Goal: Check status: Check status

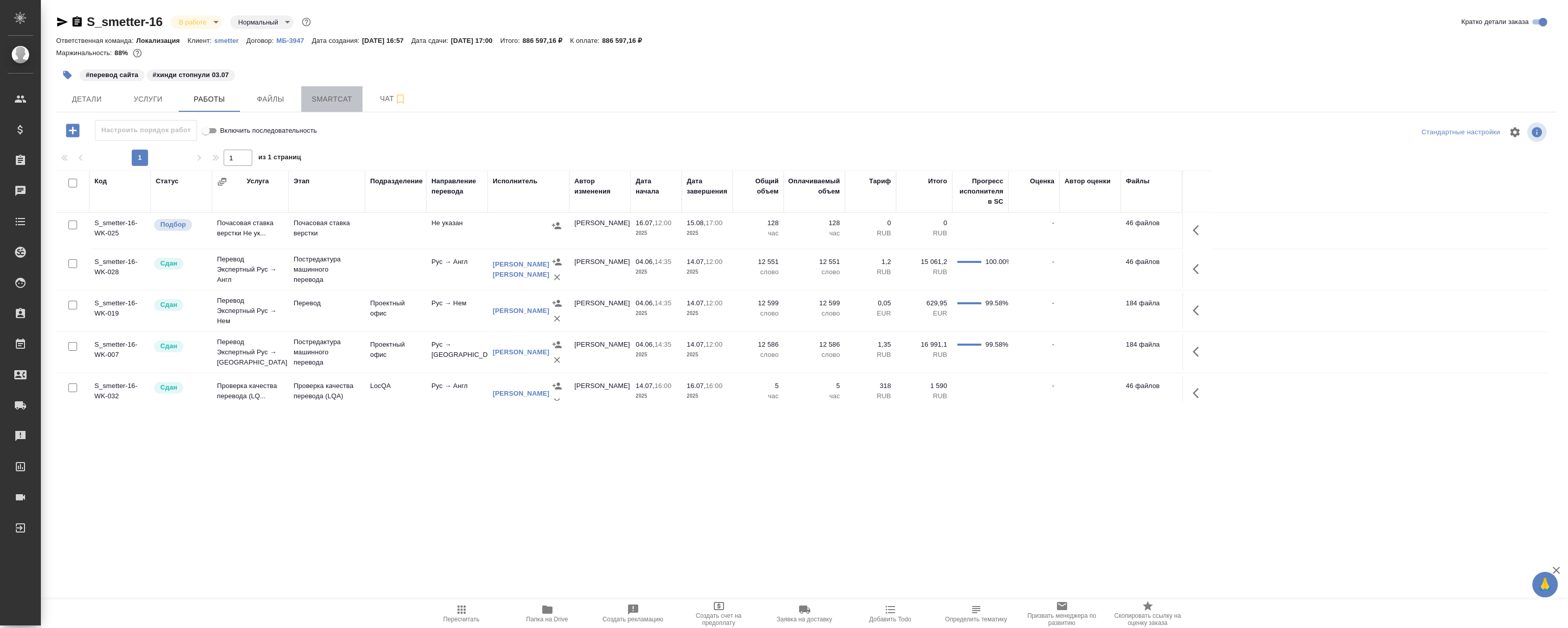
click at [318, 96] on span "Smartcat" at bounding box center [332, 99] width 49 height 13
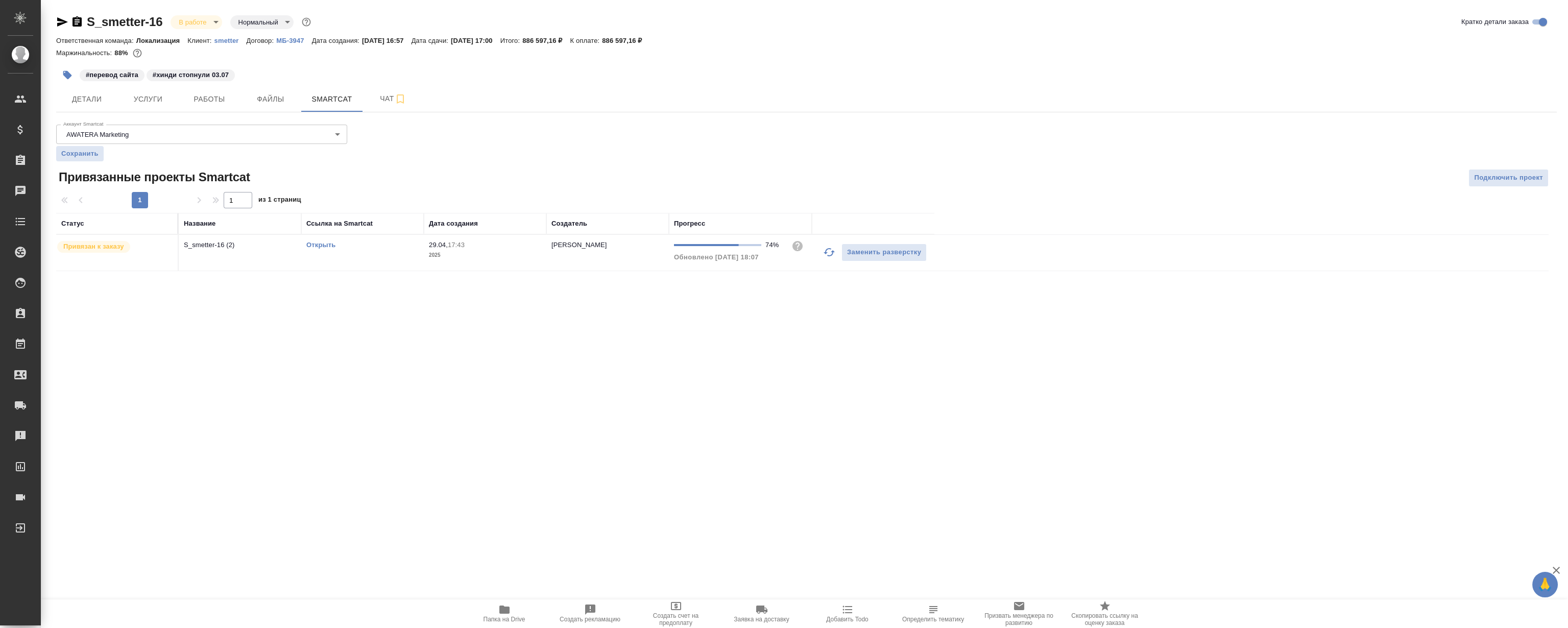
click at [326, 245] on link "Открыть" at bounding box center [321, 245] width 29 height 8
click at [213, 116] on div "S_smetter-16 В работе inProgress Нормальный normal Кратко детали заказа Ответст…" at bounding box center [807, 148] width 1512 height 297
click at [212, 97] on span "Работы" at bounding box center [209, 99] width 49 height 13
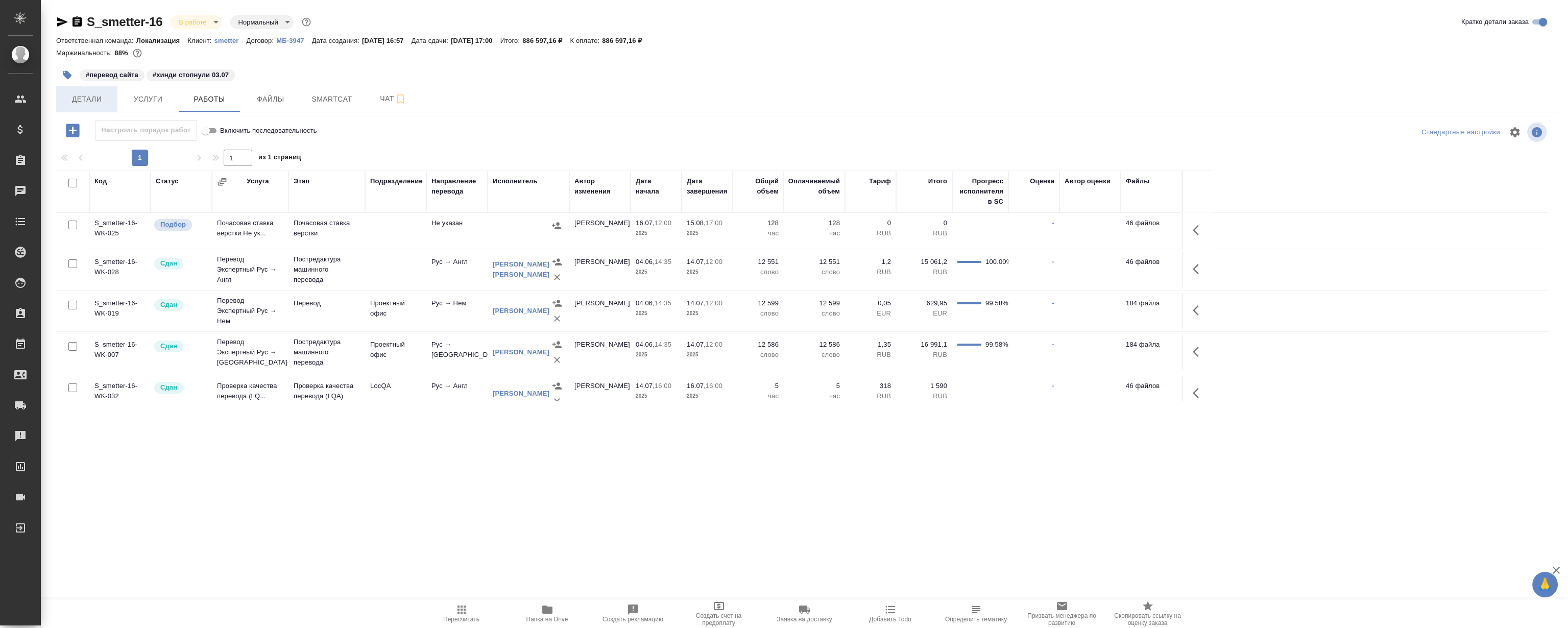
click at [93, 108] on button "Детали" at bounding box center [86, 99] width 61 height 26
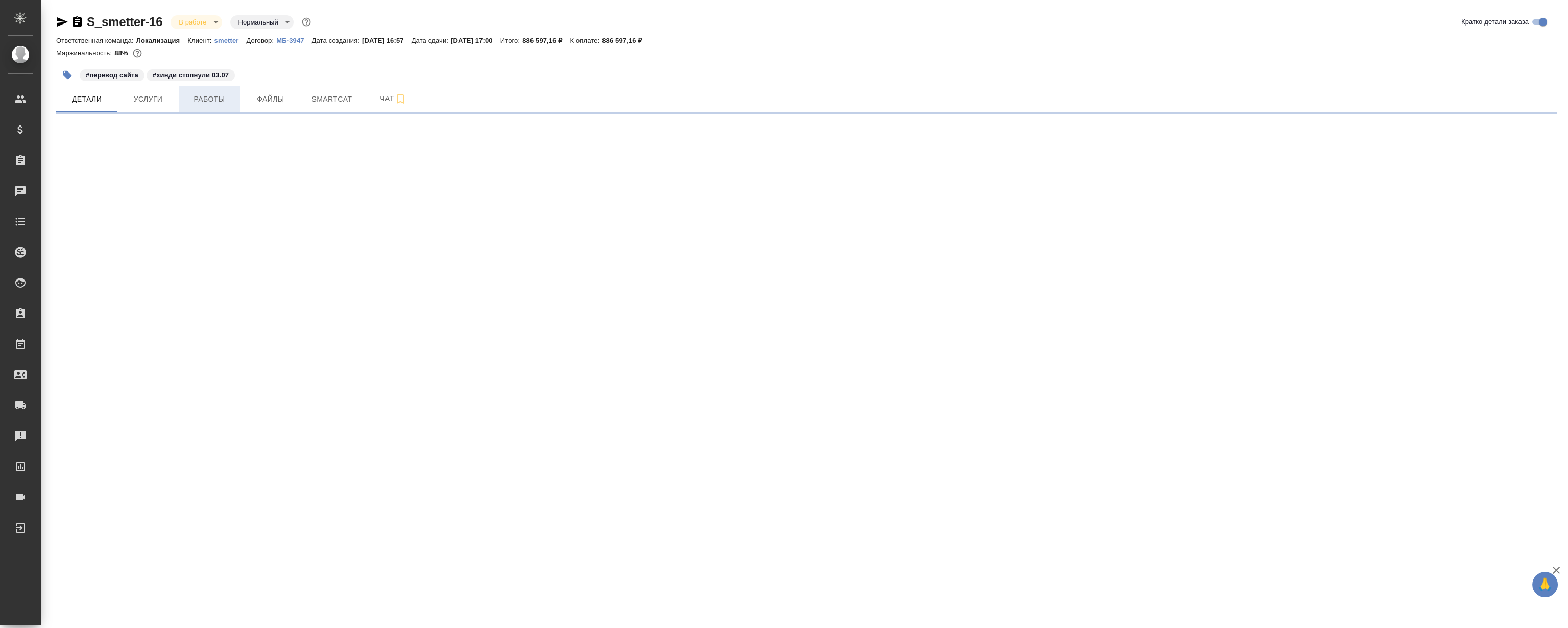
select select "RU"
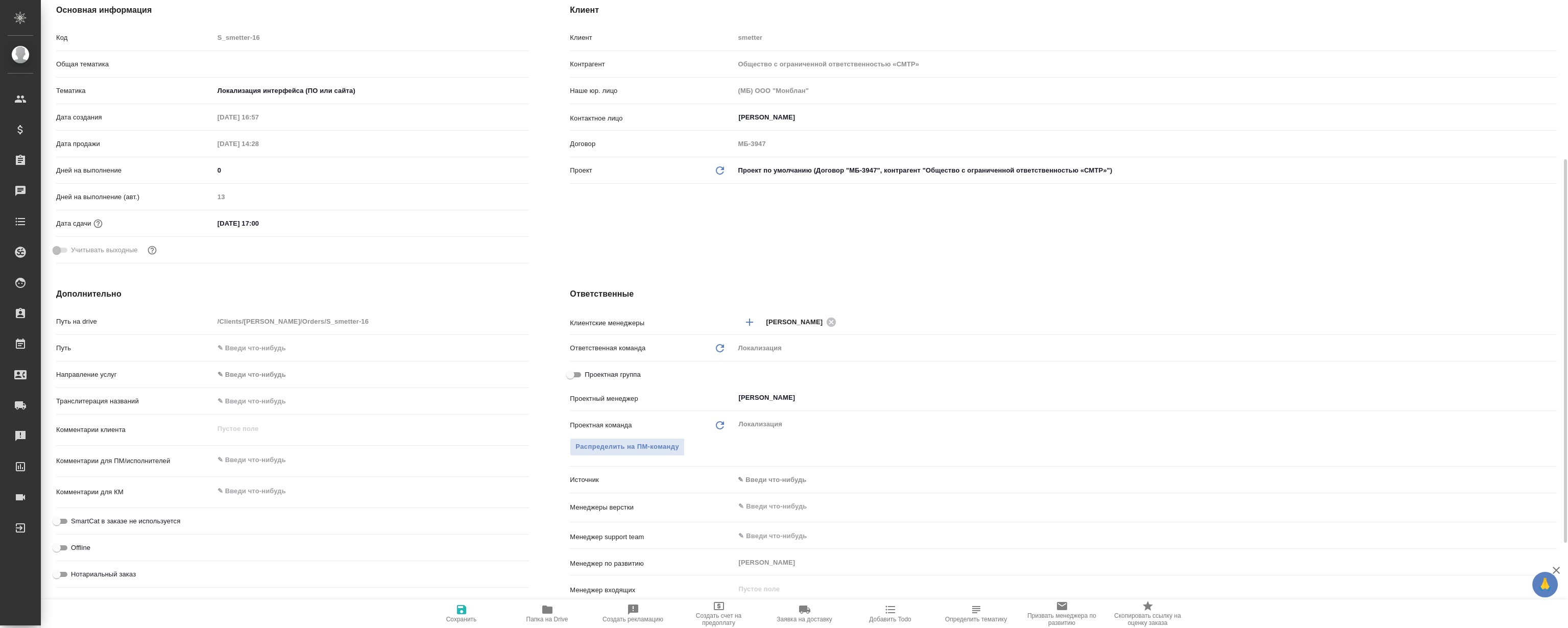
type textarea "x"
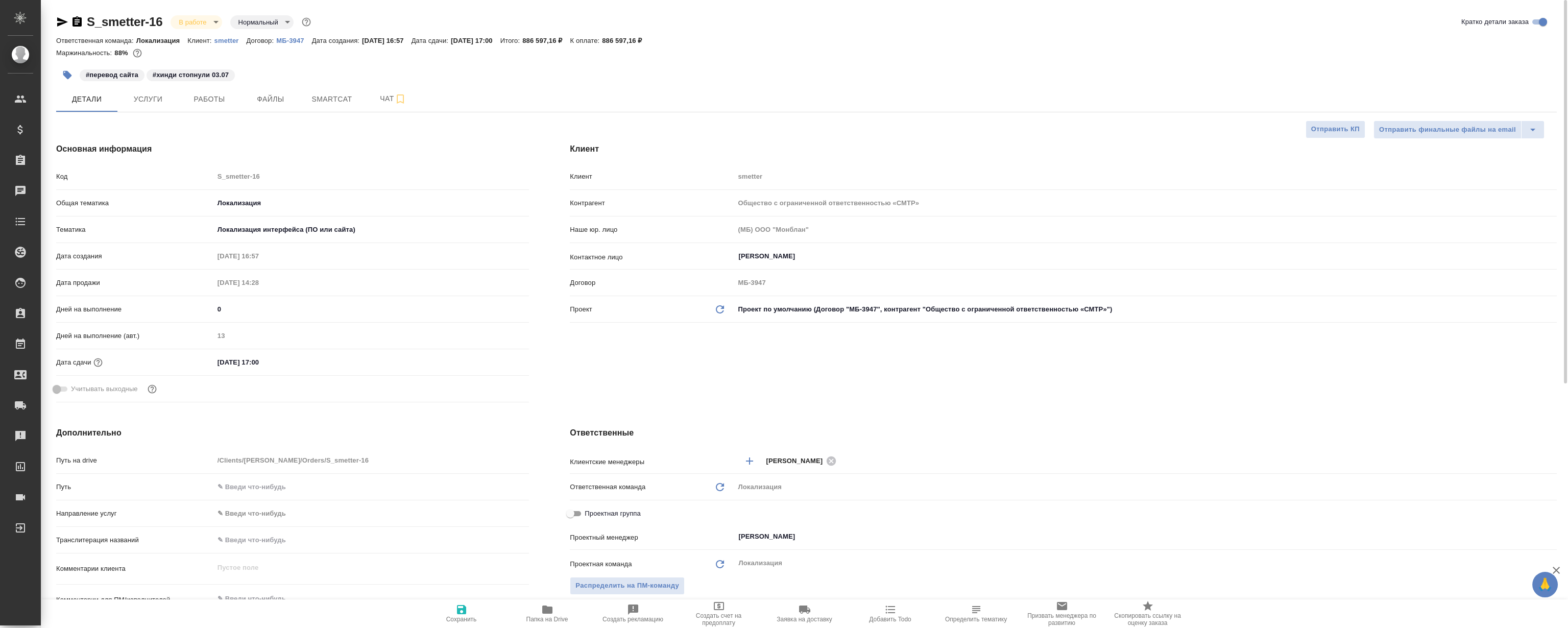
click at [224, 39] on p "smetter" at bounding box center [230, 40] width 32 height 8
type textarea "x"
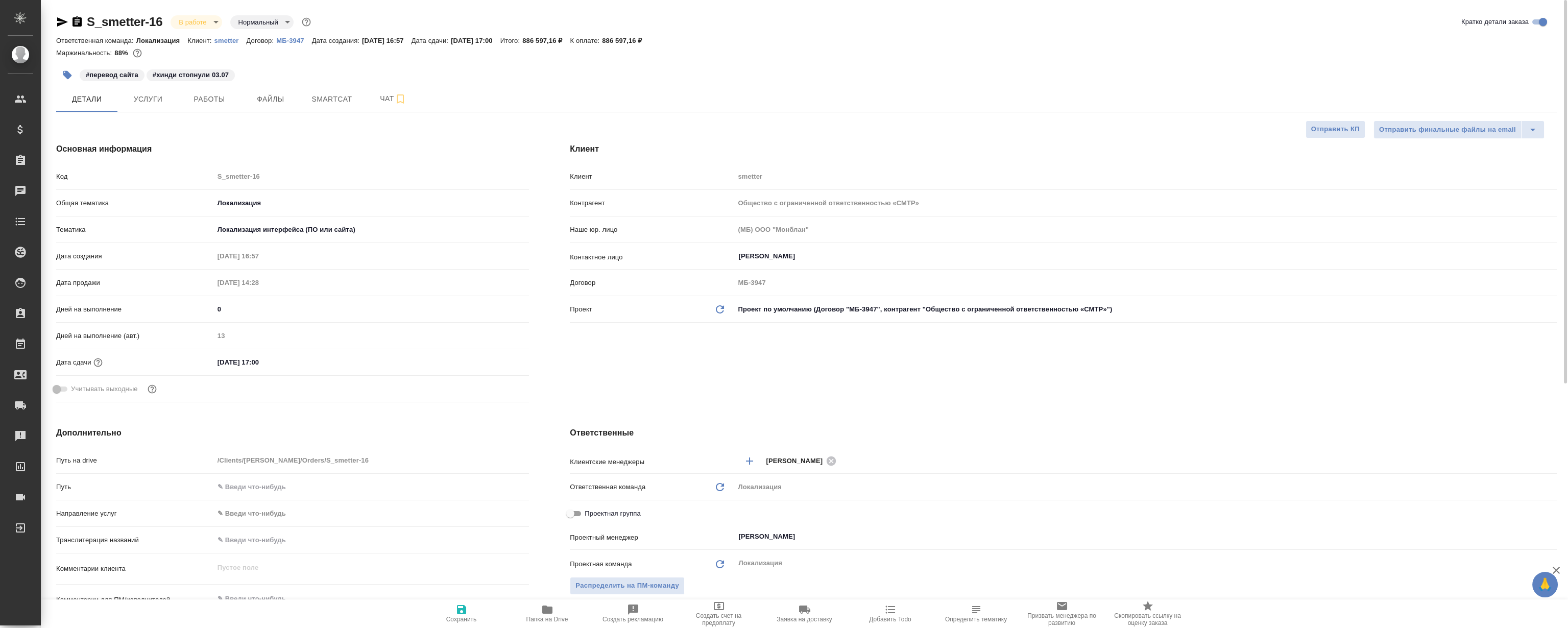
type textarea "x"
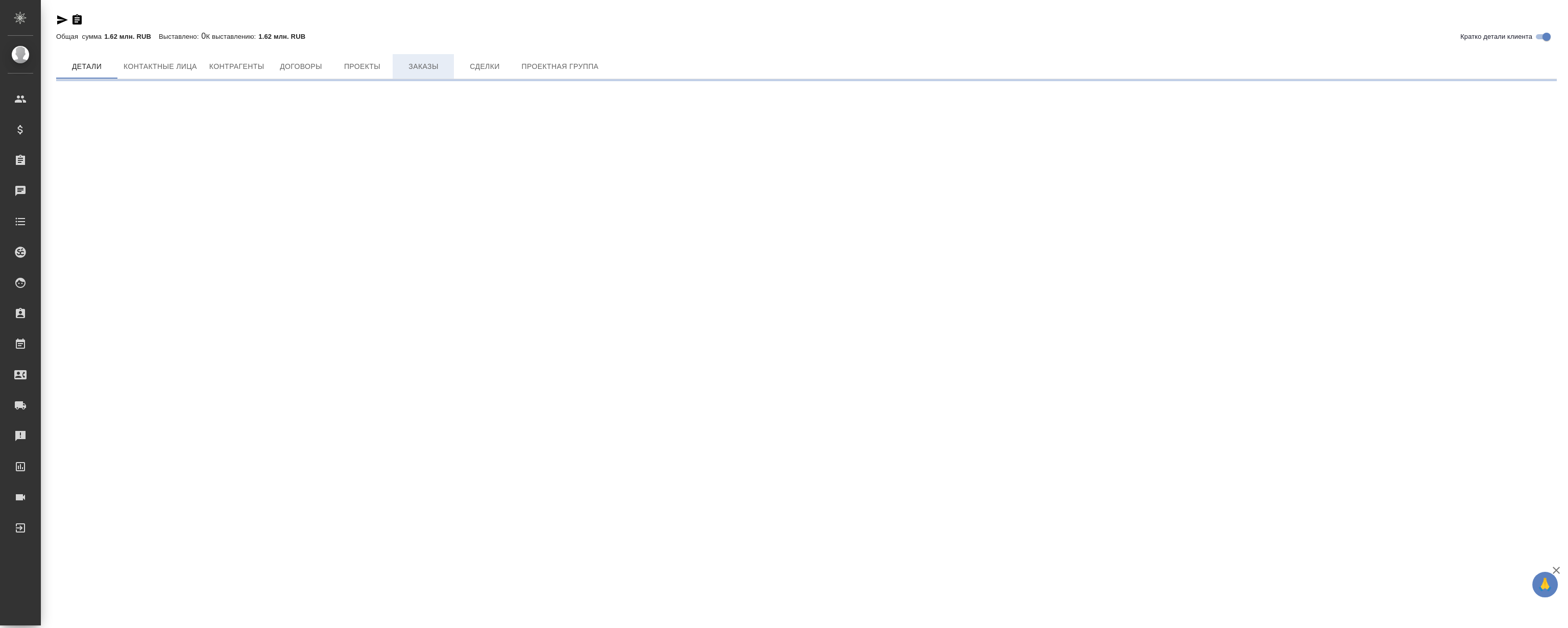
click at [434, 61] on span "Заказы" at bounding box center [423, 66] width 49 height 13
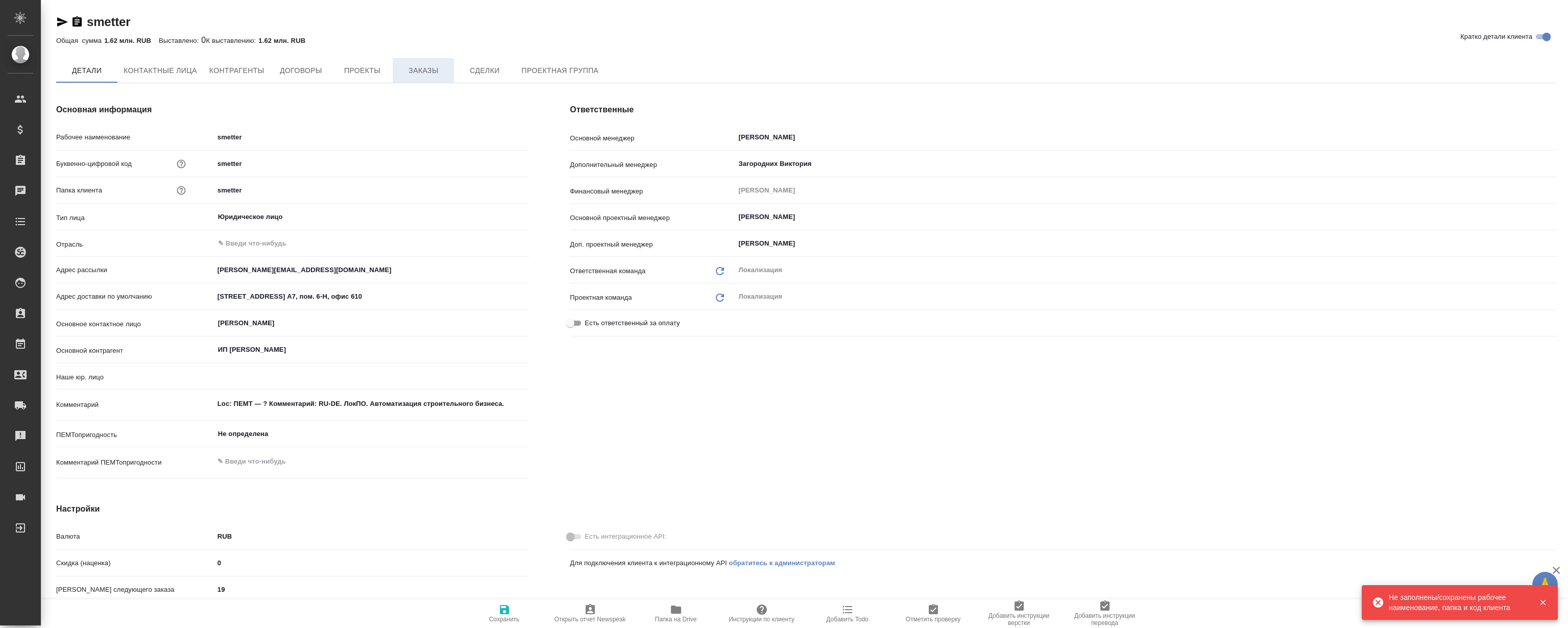
type input "(AU) Общество с ограниченной ответственностью "АЛС""
type textarea "x"
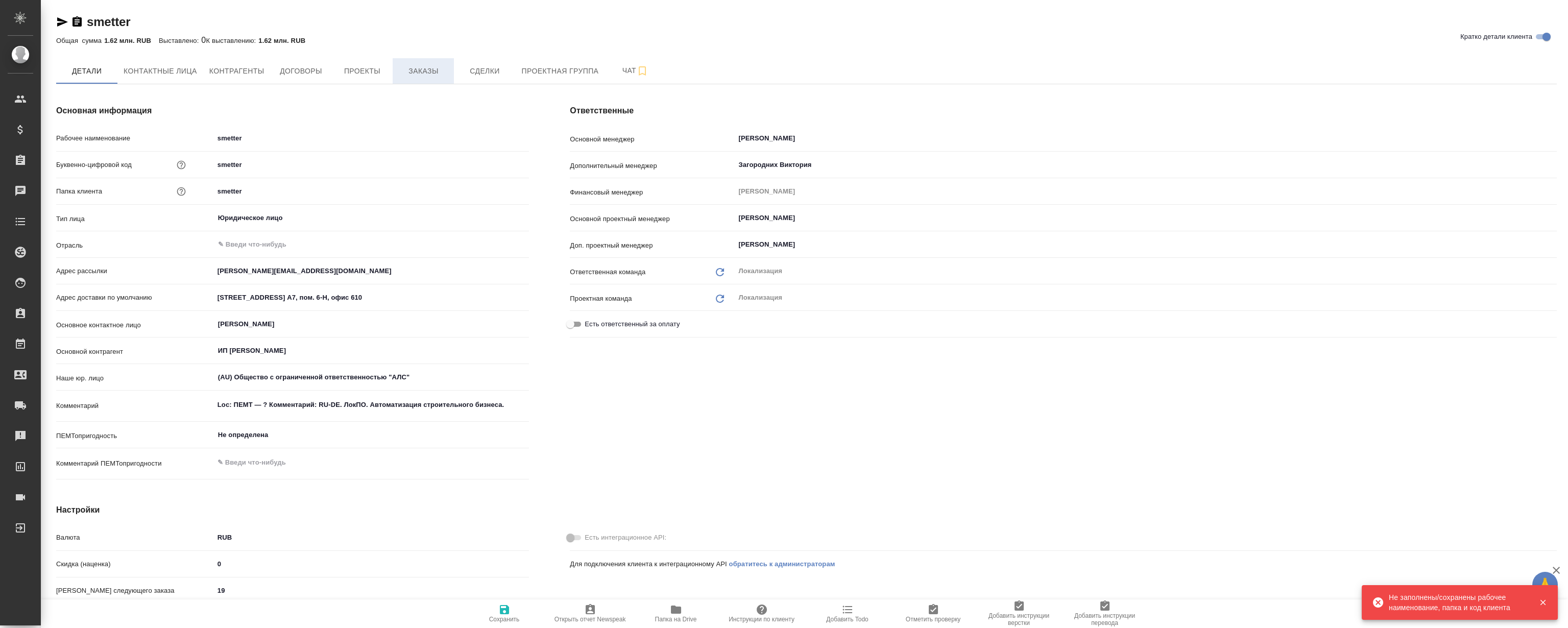
click at [434, 61] on button "Заказы" at bounding box center [423, 71] width 61 height 26
type textarea "x"
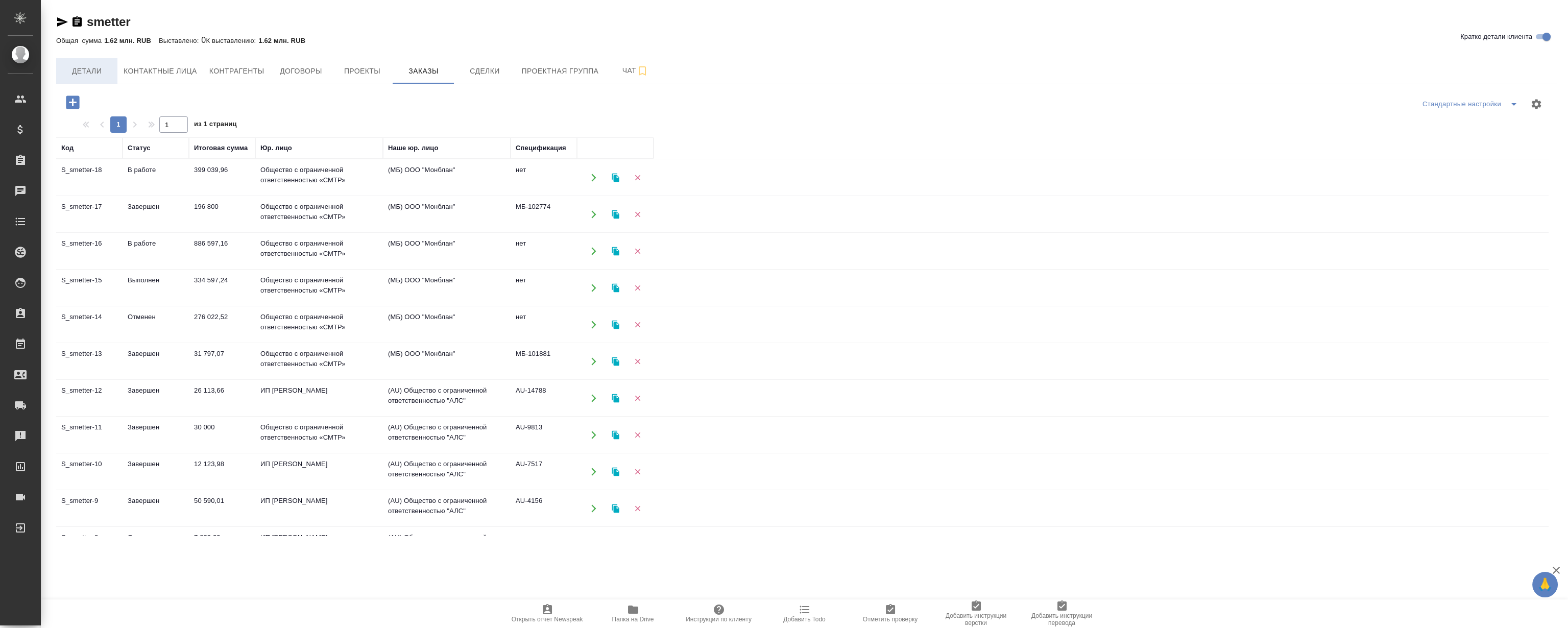
click at [109, 69] on span "Детали" at bounding box center [86, 71] width 49 height 13
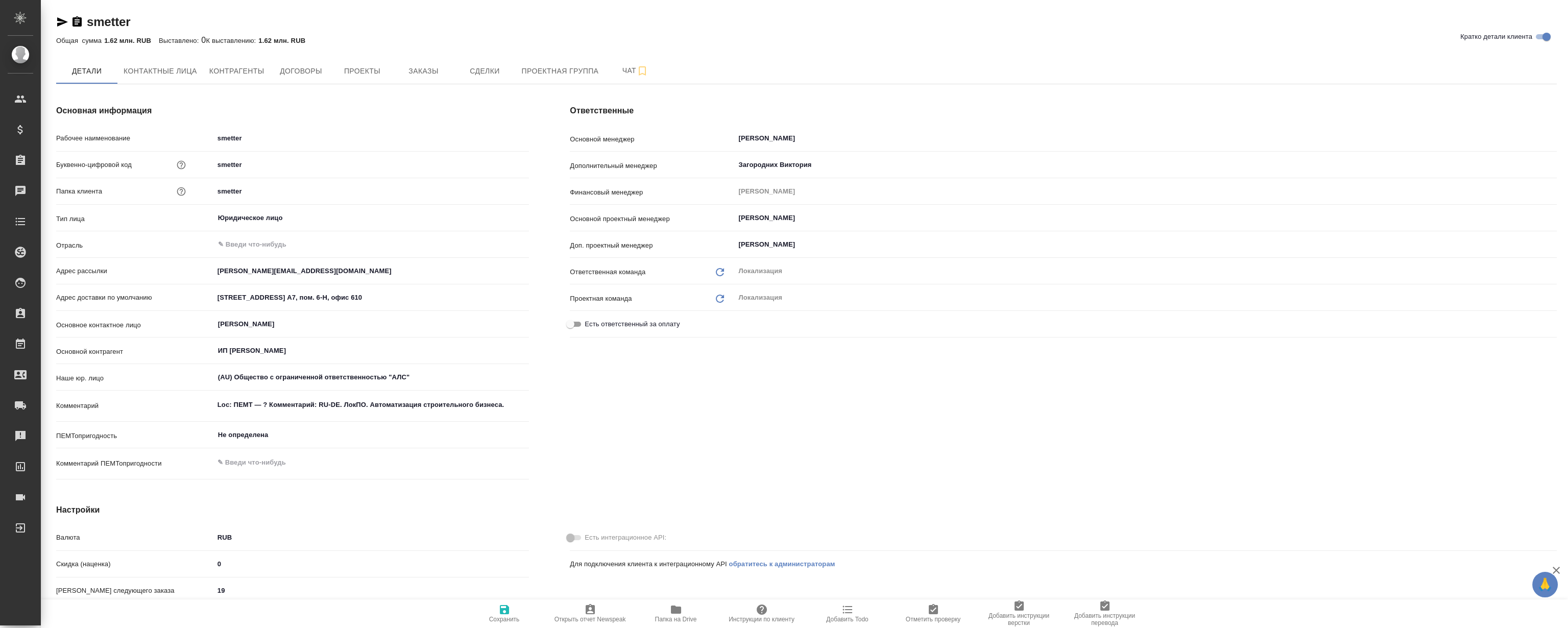
type textarea "x"
click at [663, 613] on span "Папка на Drive" at bounding box center [676, 613] width 74 height 19
